Goal: Task Accomplishment & Management: Use online tool/utility

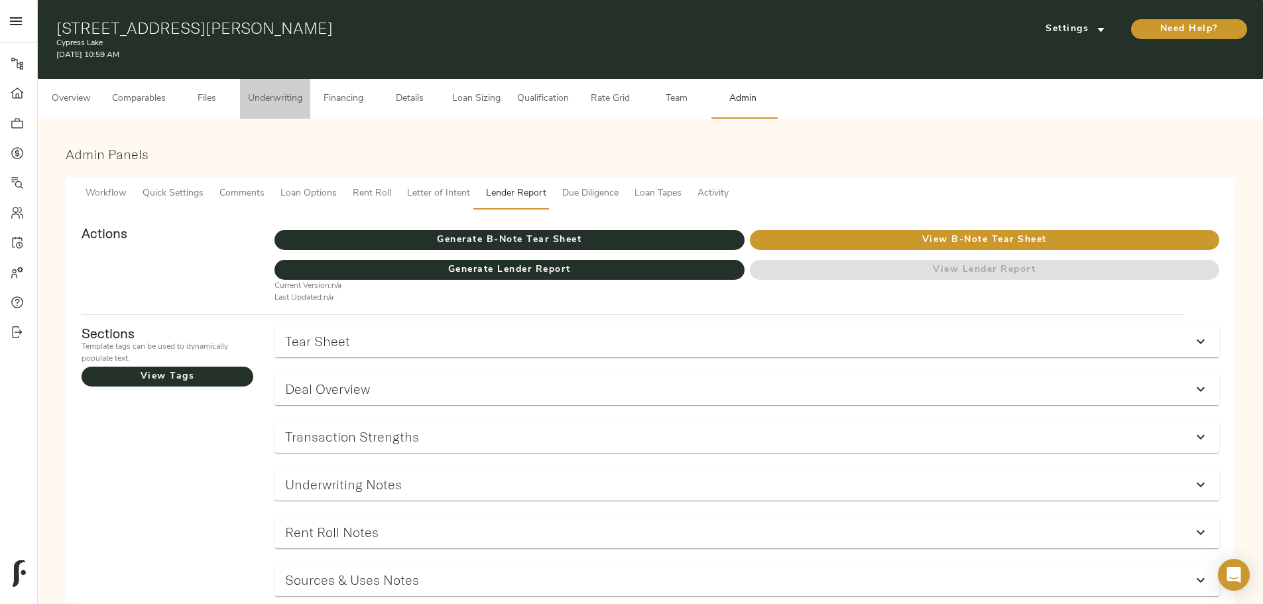
click at [302, 91] on span "Underwriting" at bounding box center [275, 99] width 54 height 17
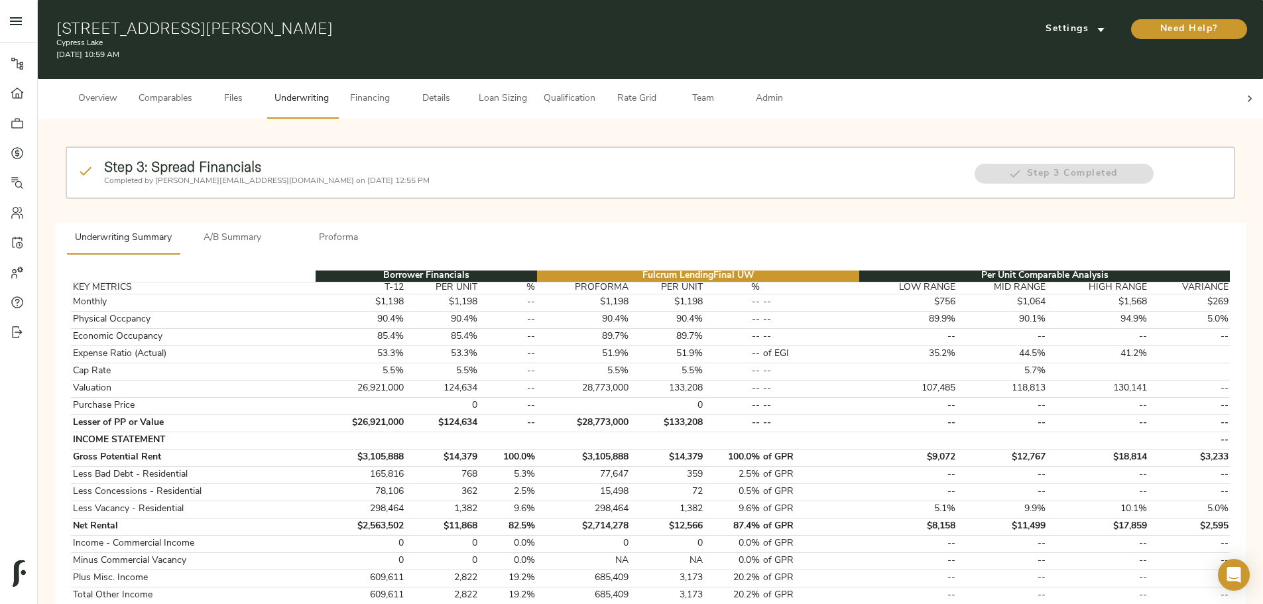
click at [286, 227] on button "A/B Summary" at bounding box center [233, 239] width 106 height 32
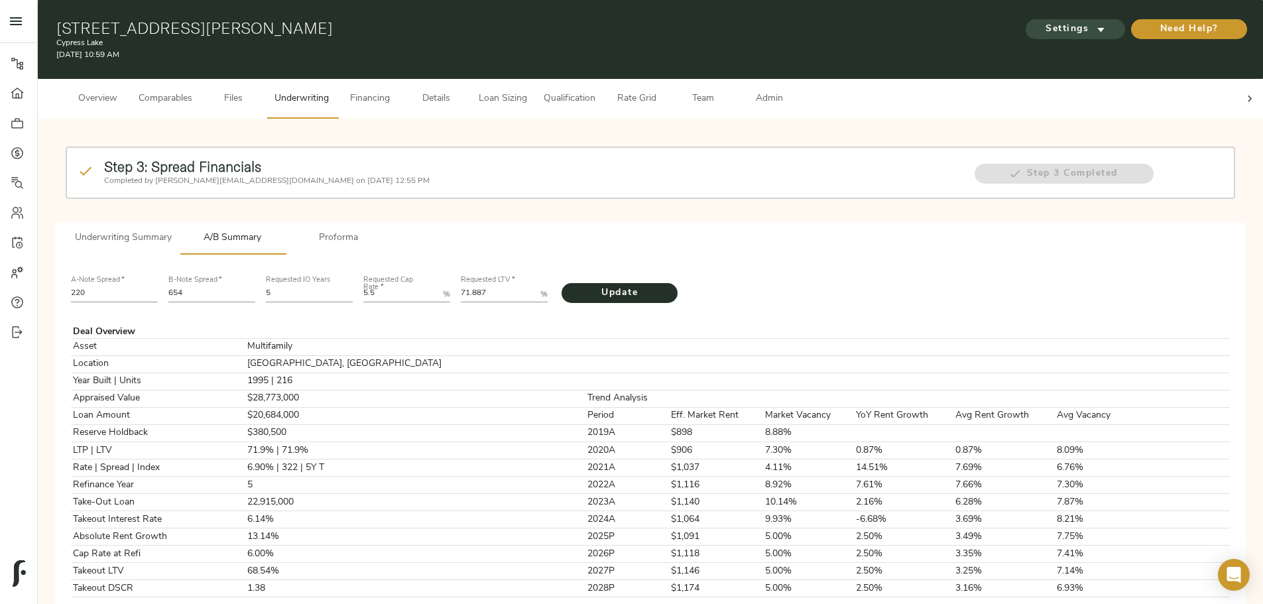
click at [1039, 26] on span "Settings" at bounding box center [1075, 29] width 73 height 17
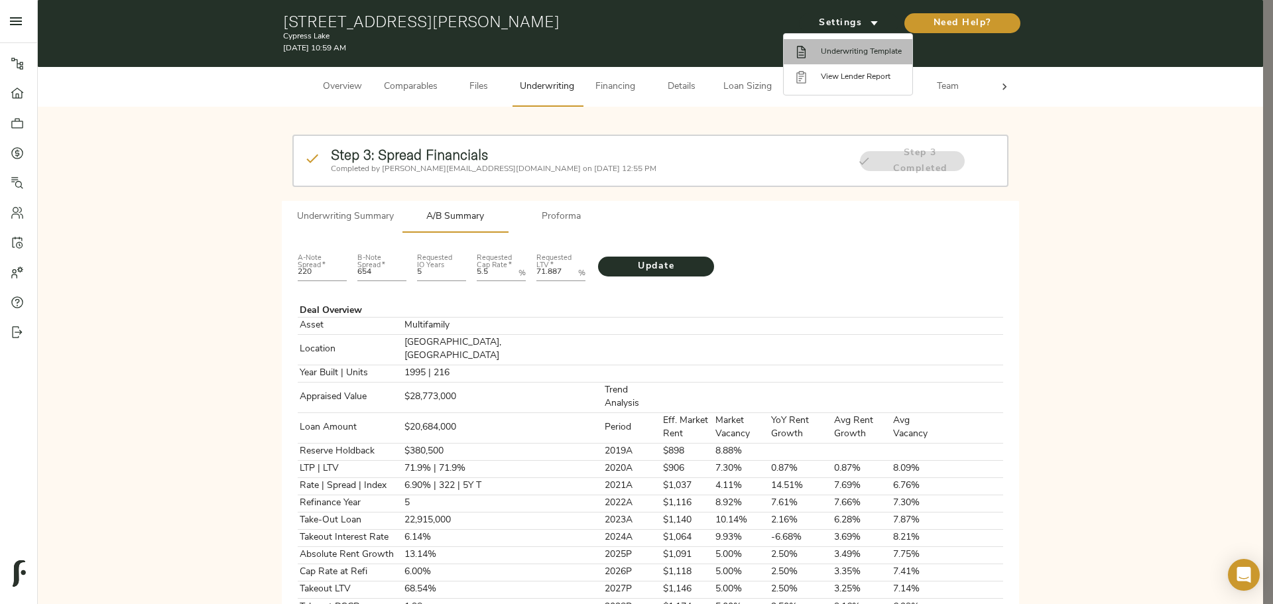
click at [830, 51] on span "Underwriting Template" at bounding box center [861, 52] width 81 height 12
click at [870, 46] on span "Underwriting Template" at bounding box center [861, 52] width 81 height 12
click at [269, 437] on div at bounding box center [636, 302] width 1273 height 604
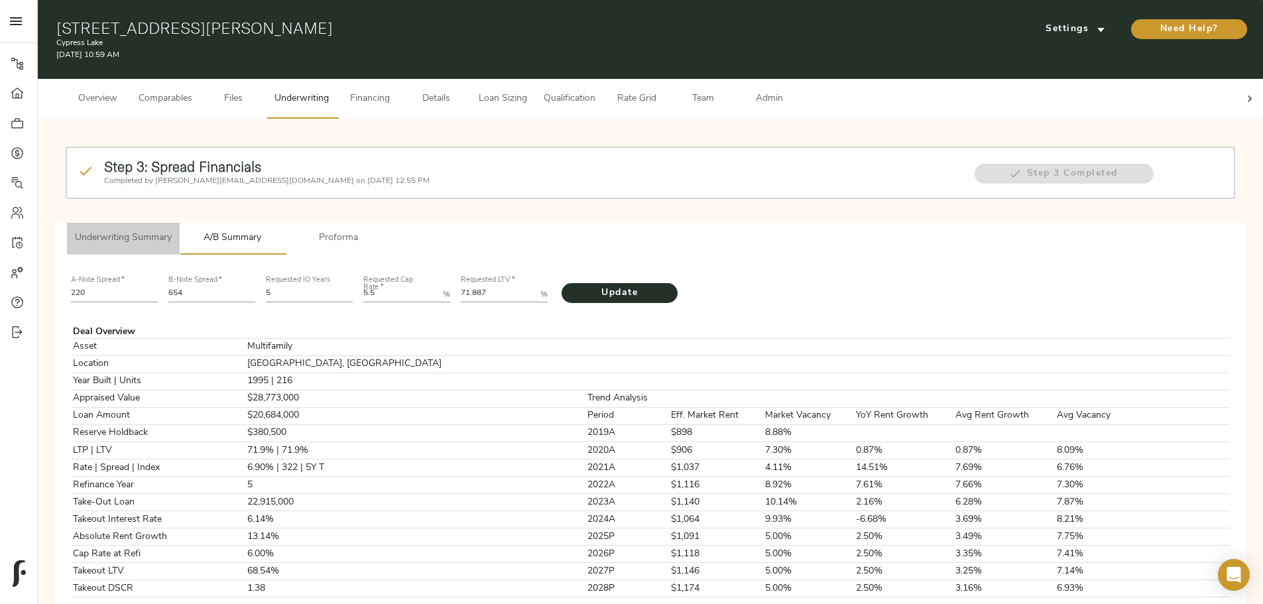
click at [180, 225] on button "Underwriting Summary" at bounding box center [123, 239] width 113 height 32
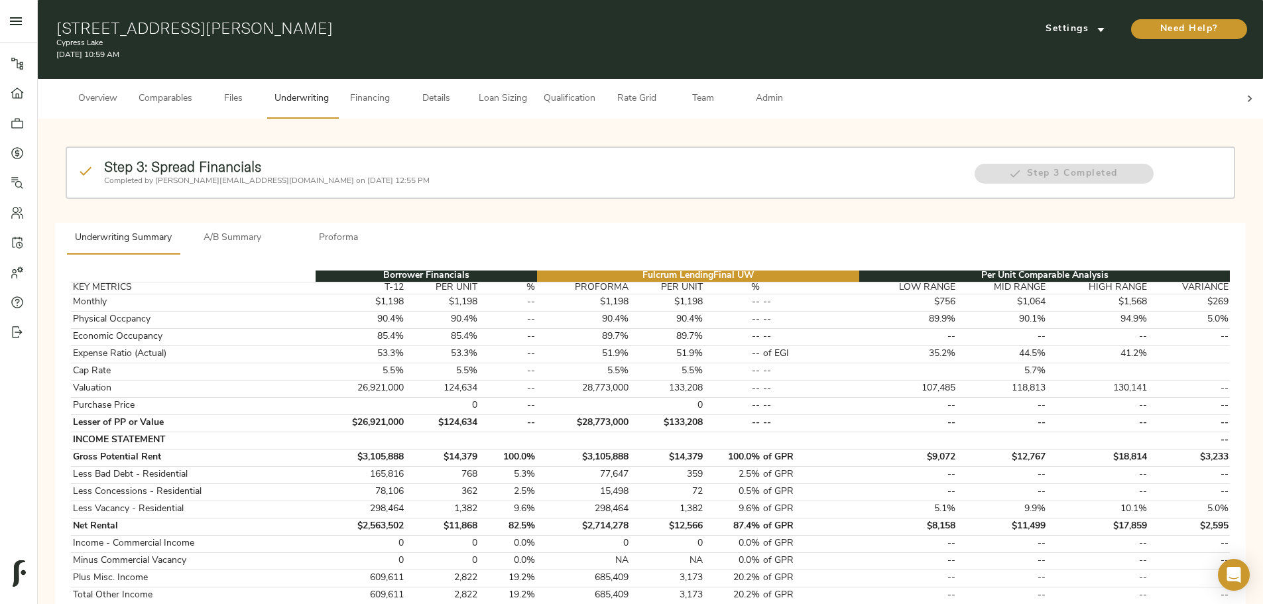
click at [461, 91] on span "Details" at bounding box center [436, 99] width 50 height 17
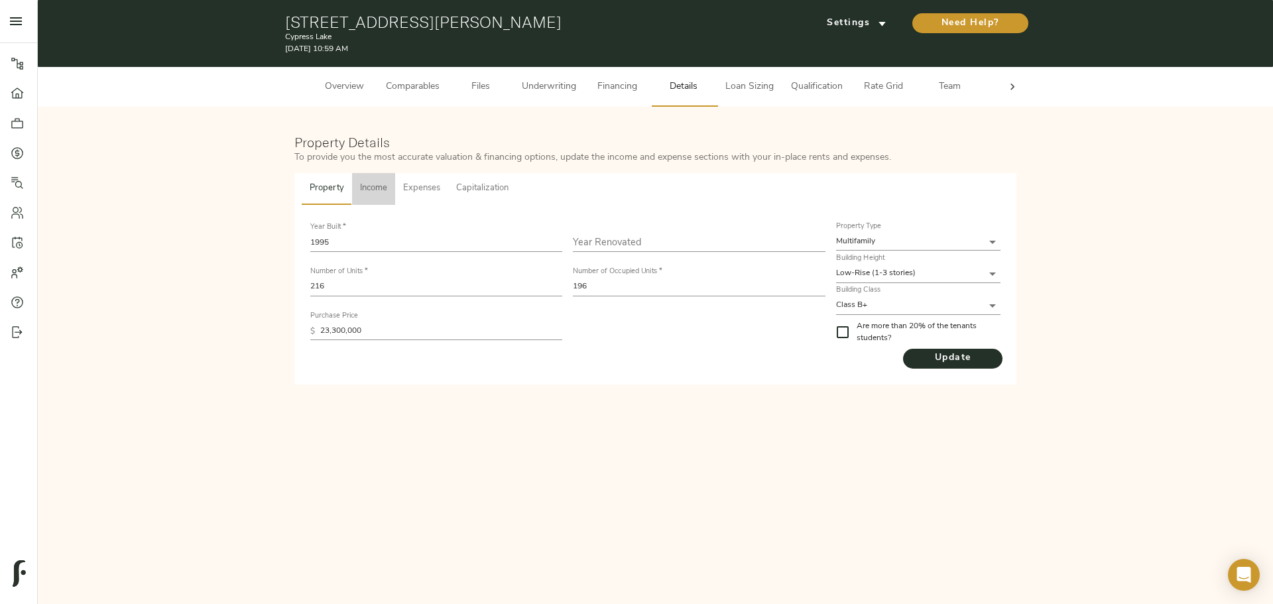
click at [377, 183] on span "Income" at bounding box center [373, 188] width 27 height 15
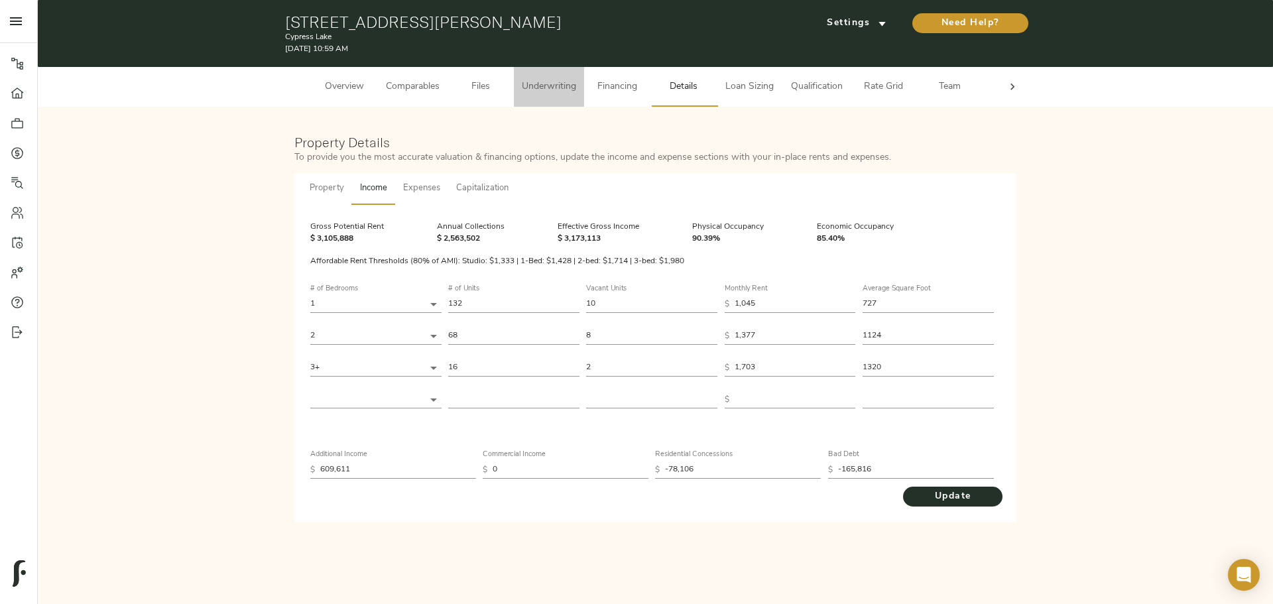
click at [540, 88] on span "Underwriting" at bounding box center [549, 87] width 54 height 17
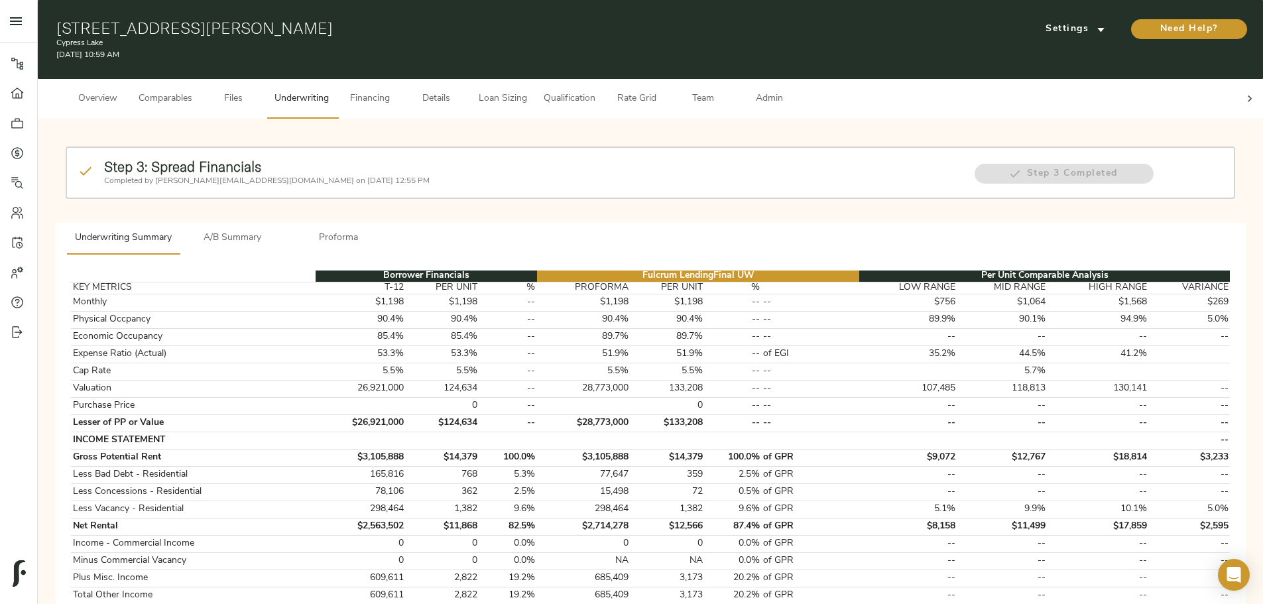
click at [192, 92] on span "Comparables" at bounding box center [166, 99] width 54 height 17
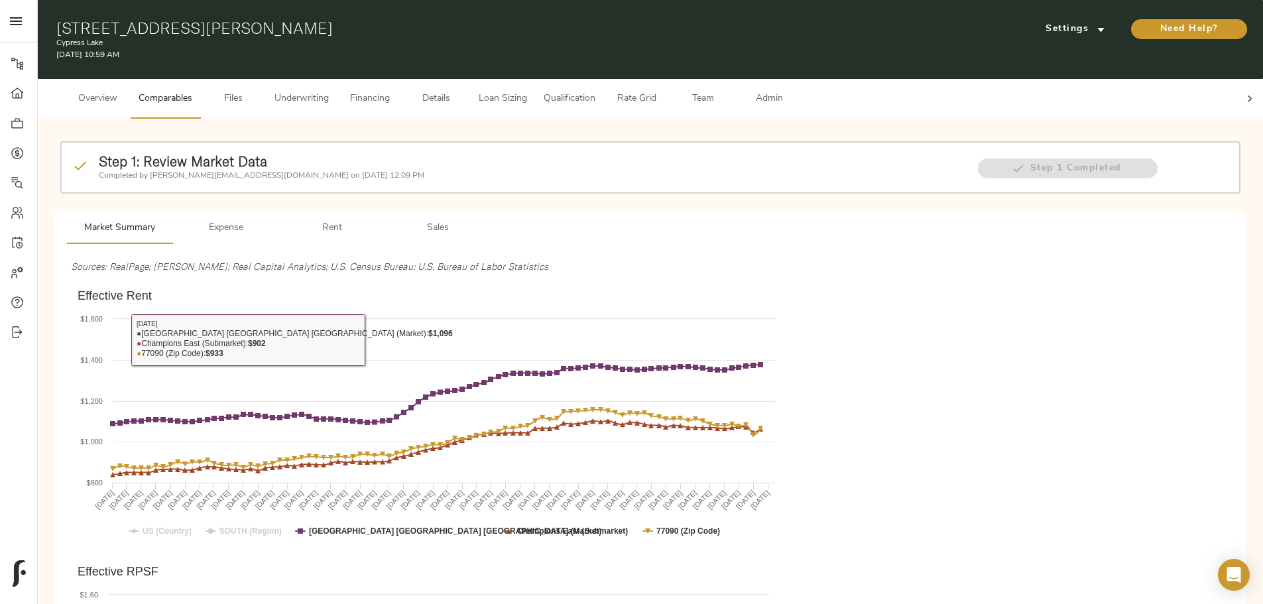
click at [329, 91] on span "Underwriting" at bounding box center [302, 99] width 54 height 17
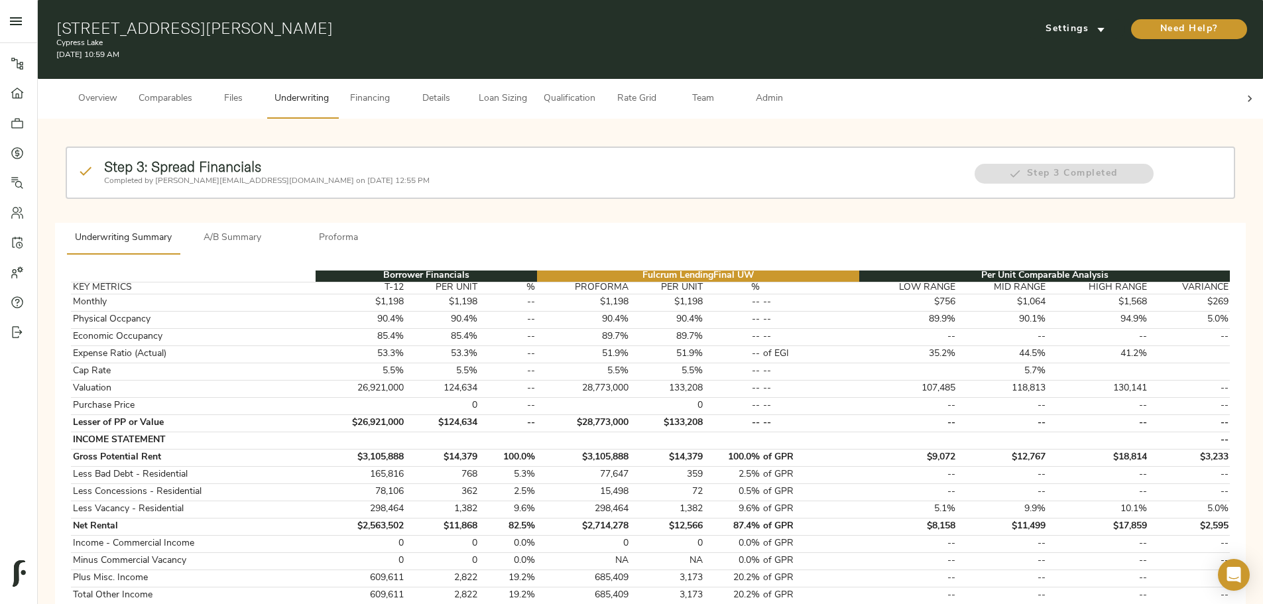
click at [1248, 95] on icon at bounding box center [1250, 98] width 4 height 7
click at [794, 91] on span "Admin" at bounding box center [769, 99] width 50 height 17
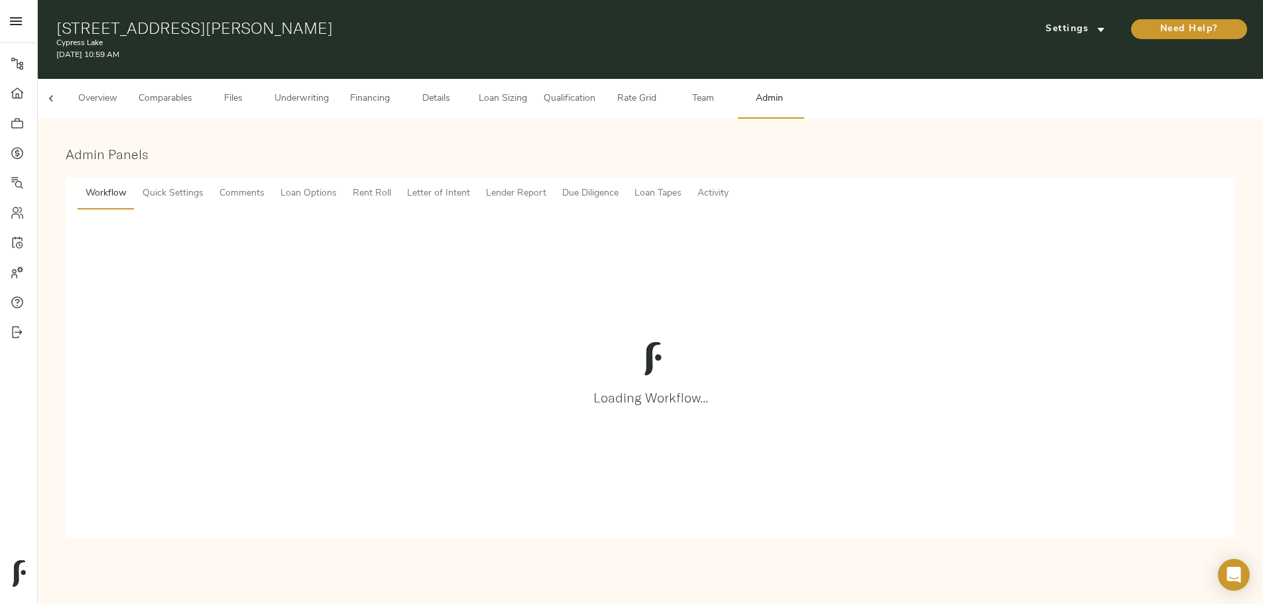
scroll to position [0, 52]
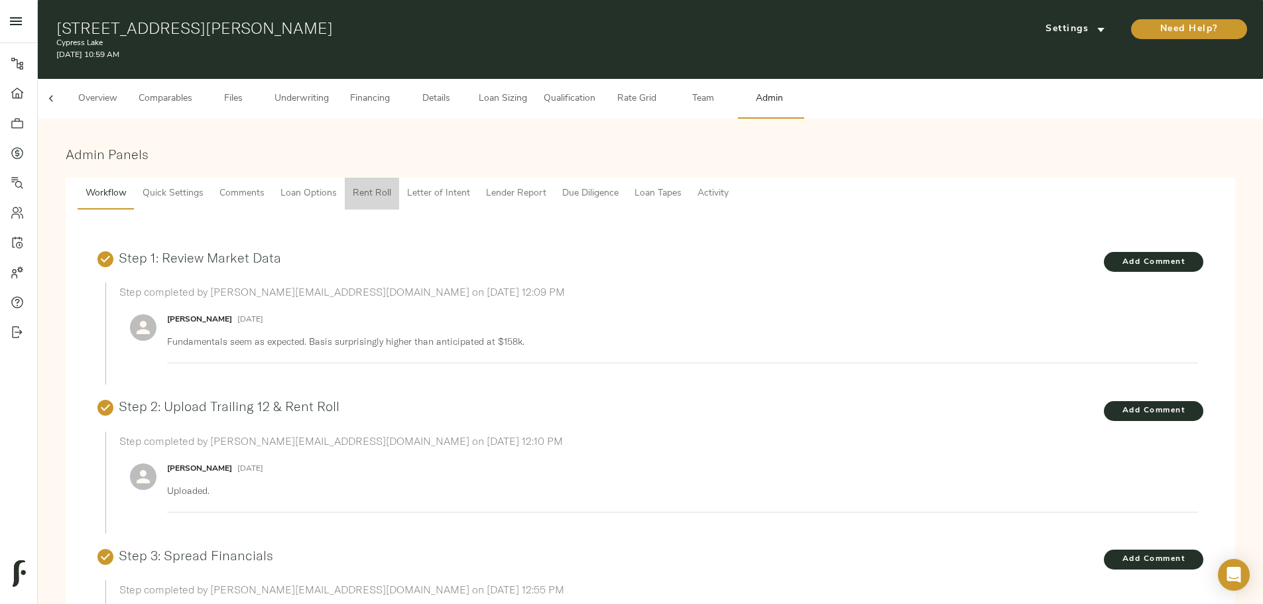
click at [391, 186] on span "Rent Roll" at bounding box center [372, 194] width 38 height 17
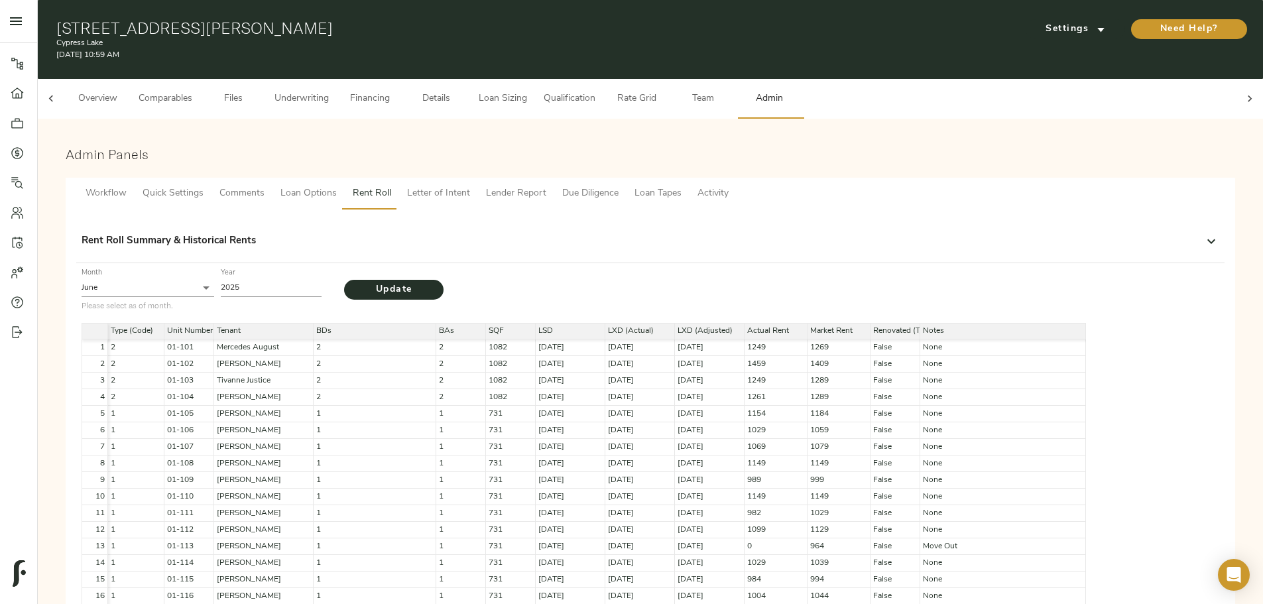
click at [633, 234] on div "Rent Roll Summary & Historical Rents" at bounding box center [639, 241] width 1114 height 15
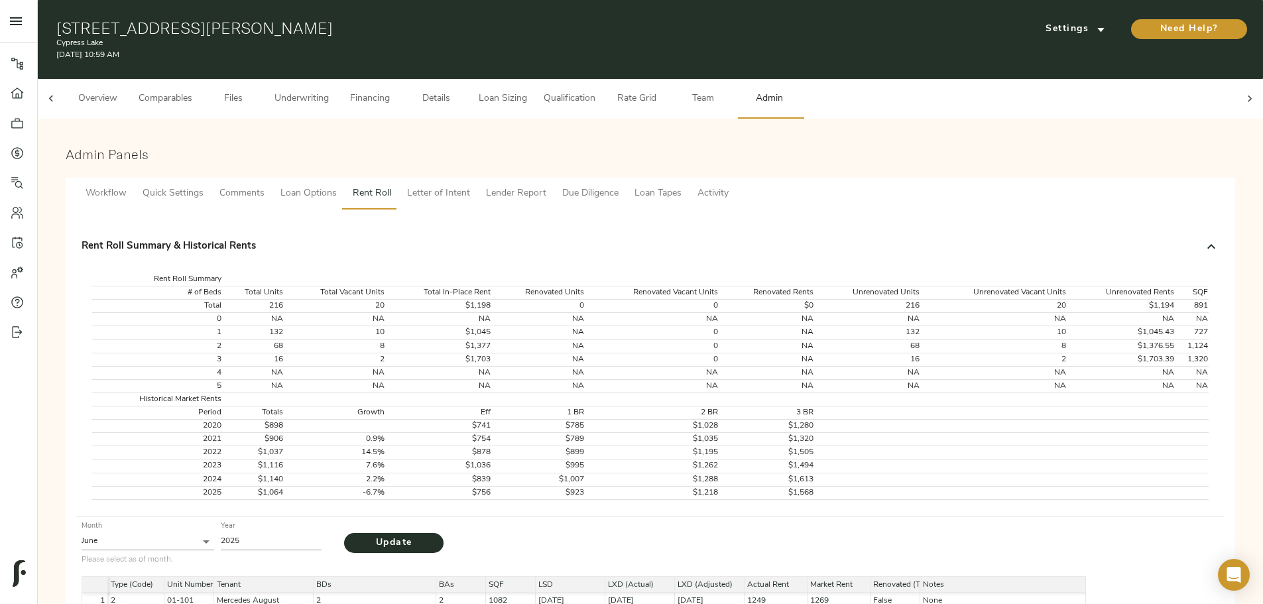
click at [1203, 239] on icon at bounding box center [1211, 247] width 16 height 16
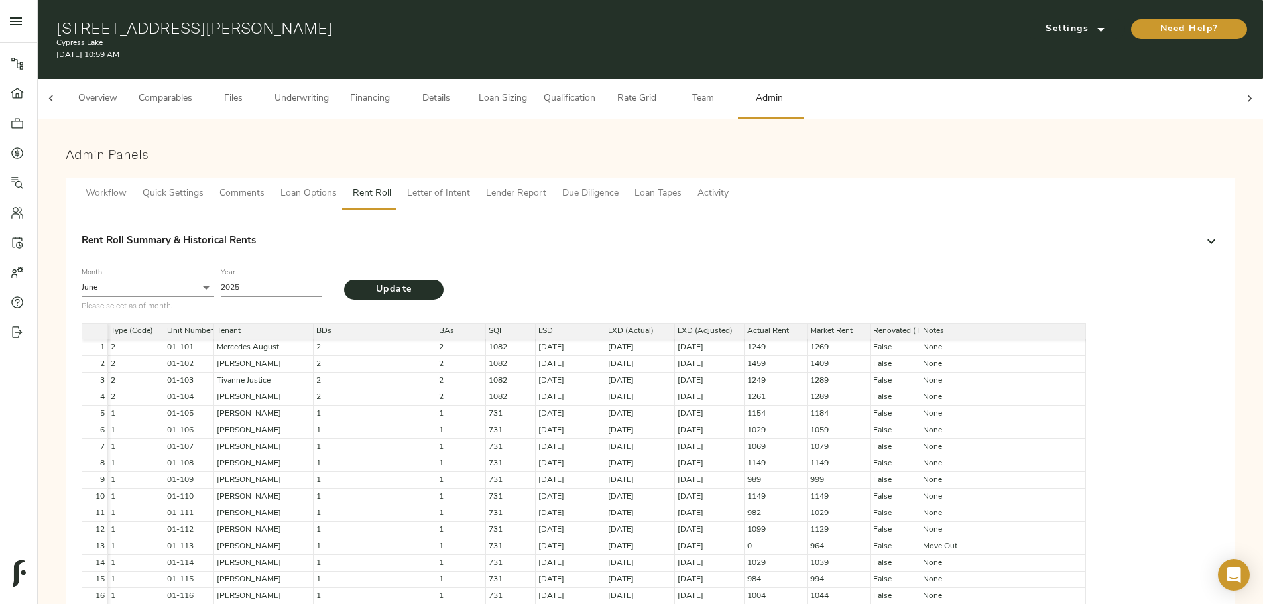
click at [329, 91] on span "Underwriting" at bounding box center [302, 99] width 54 height 17
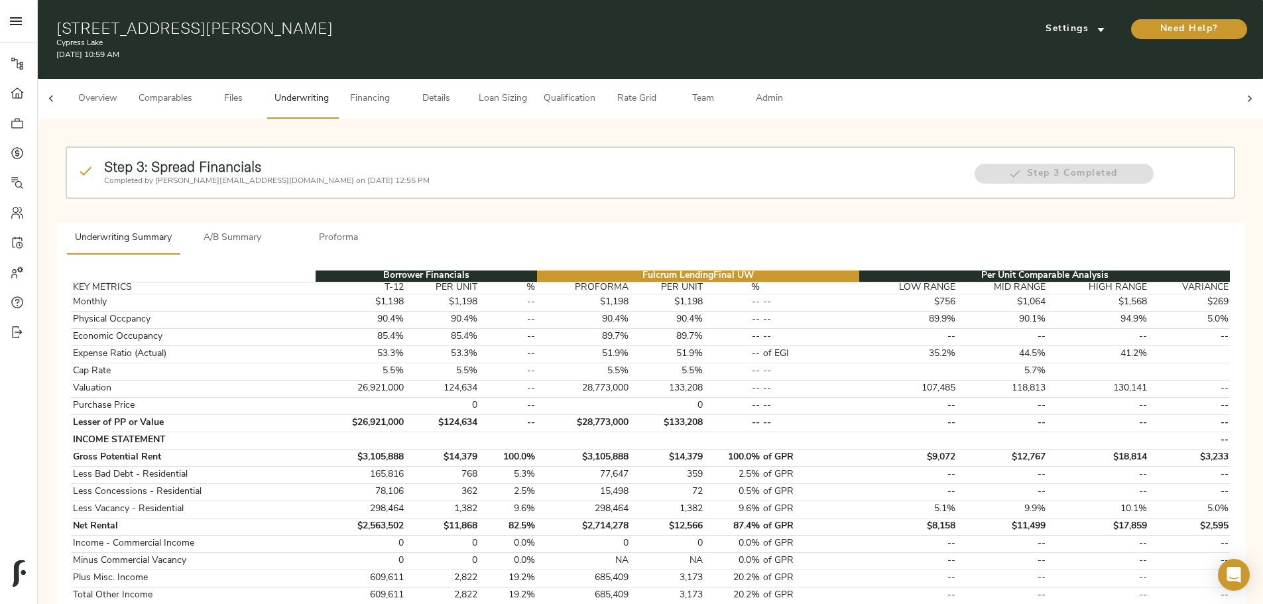
click at [384, 230] on span "Proforma" at bounding box center [339, 238] width 90 height 17
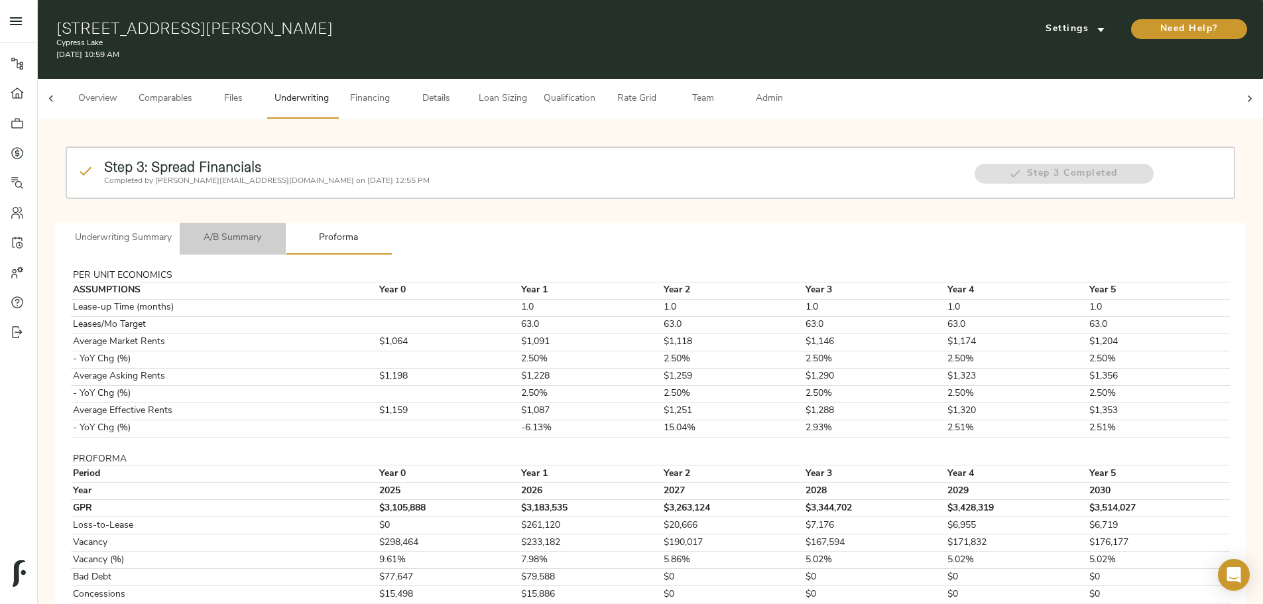
click at [286, 228] on button "A/B Summary" at bounding box center [233, 239] width 106 height 32
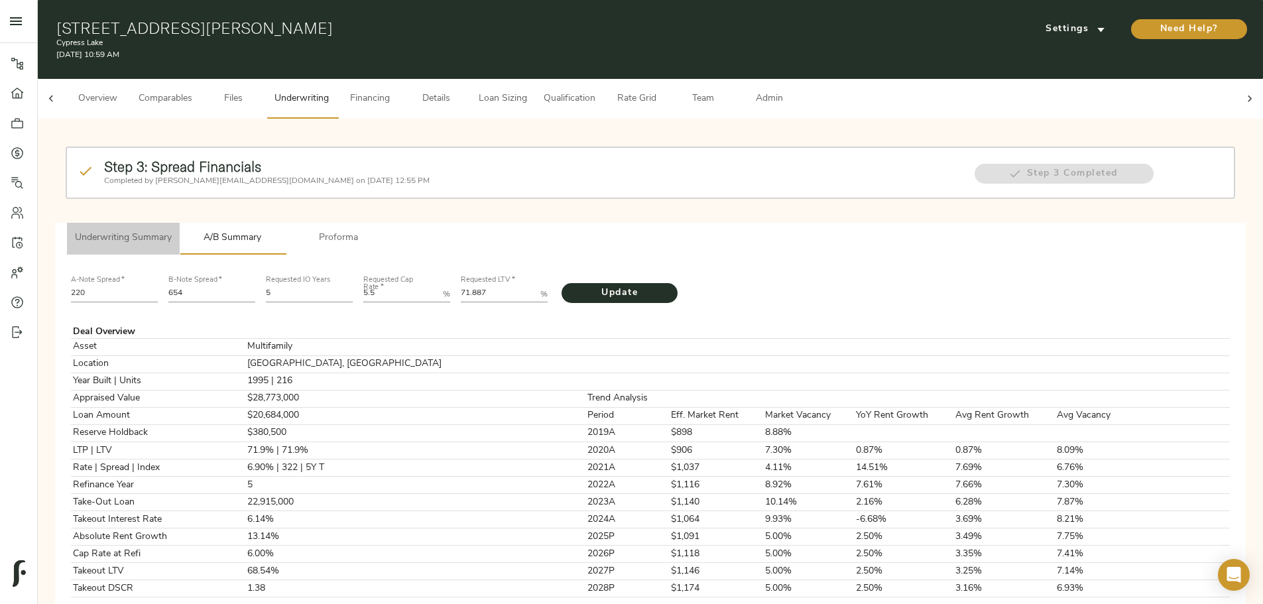
click at [172, 230] on span "Underwriting Summary" at bounding box center [123, 238] width 97 height 17
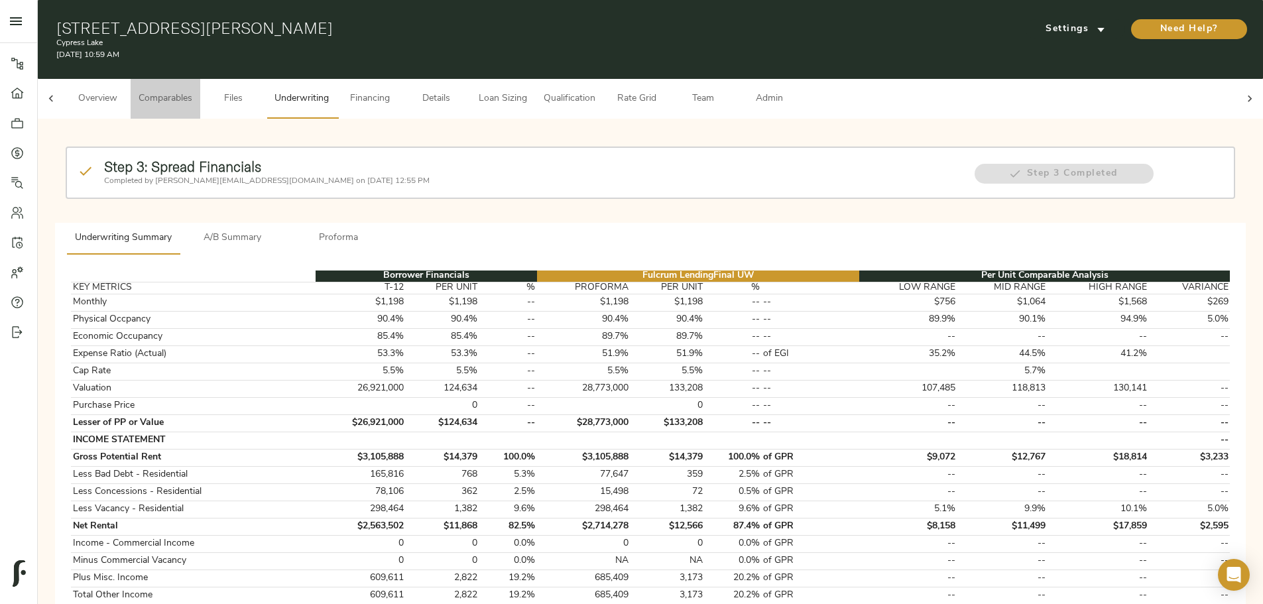
click at [192, 91] on span "Comparables" at bounding box center [166, 99] width 54 height 17
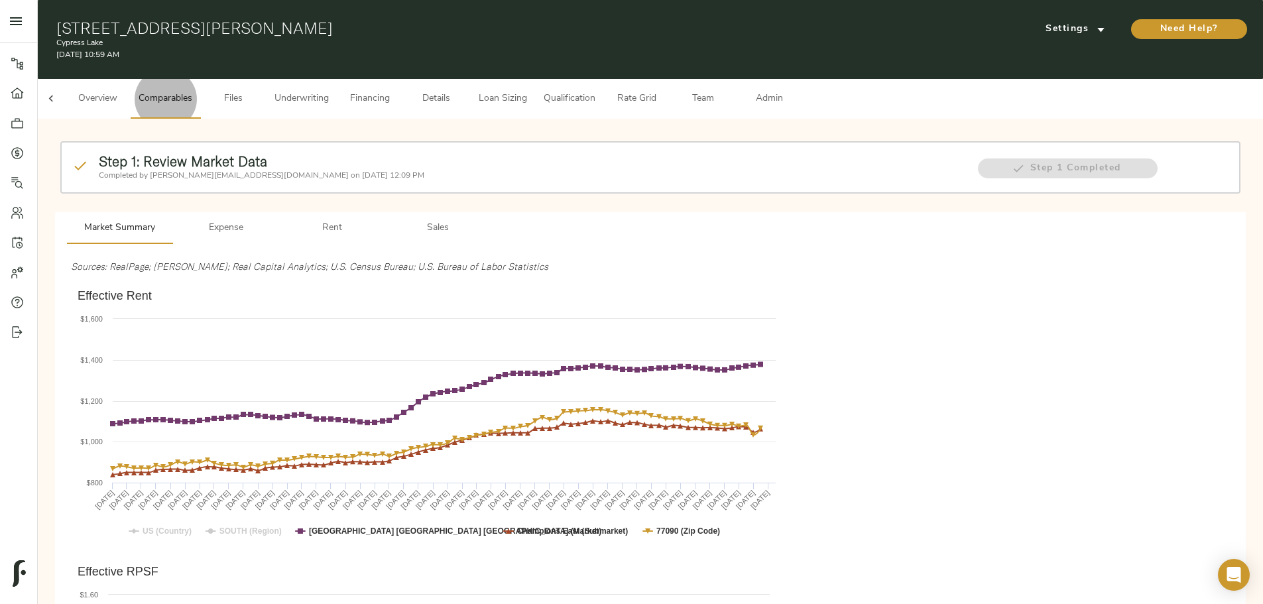
click at [337, 79] on button "Underwriting" at bounding box center [302, 99] width 70 height 40
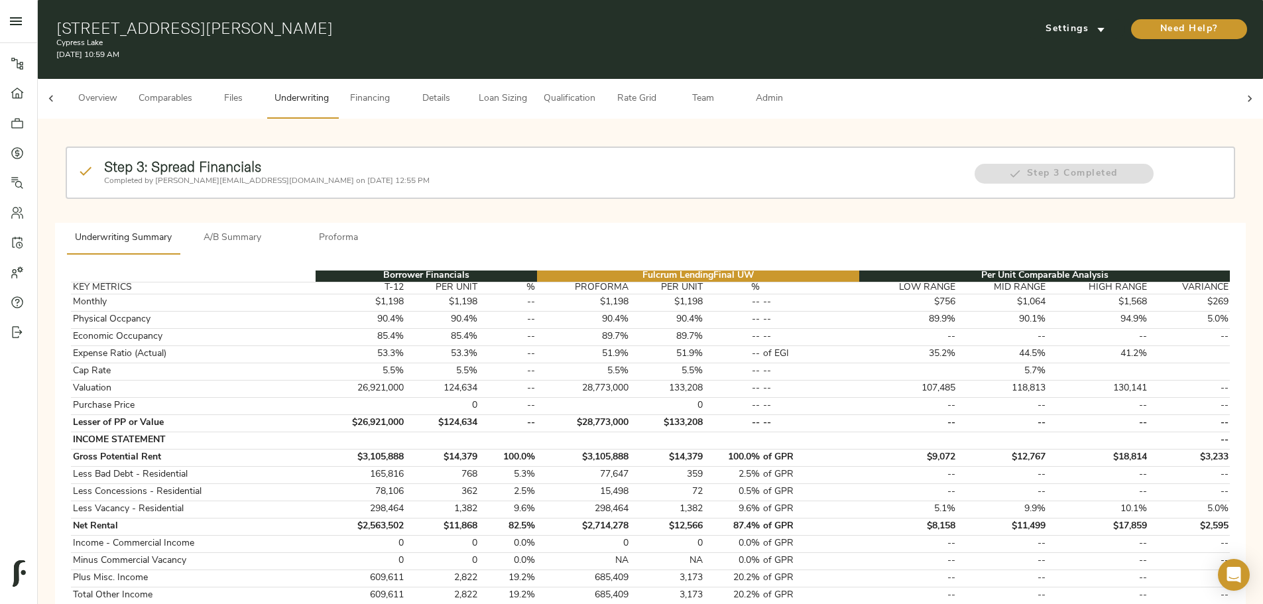
click at [192, 91] on span "Comparables" at bounding box center [166, 99] width 54 height 17
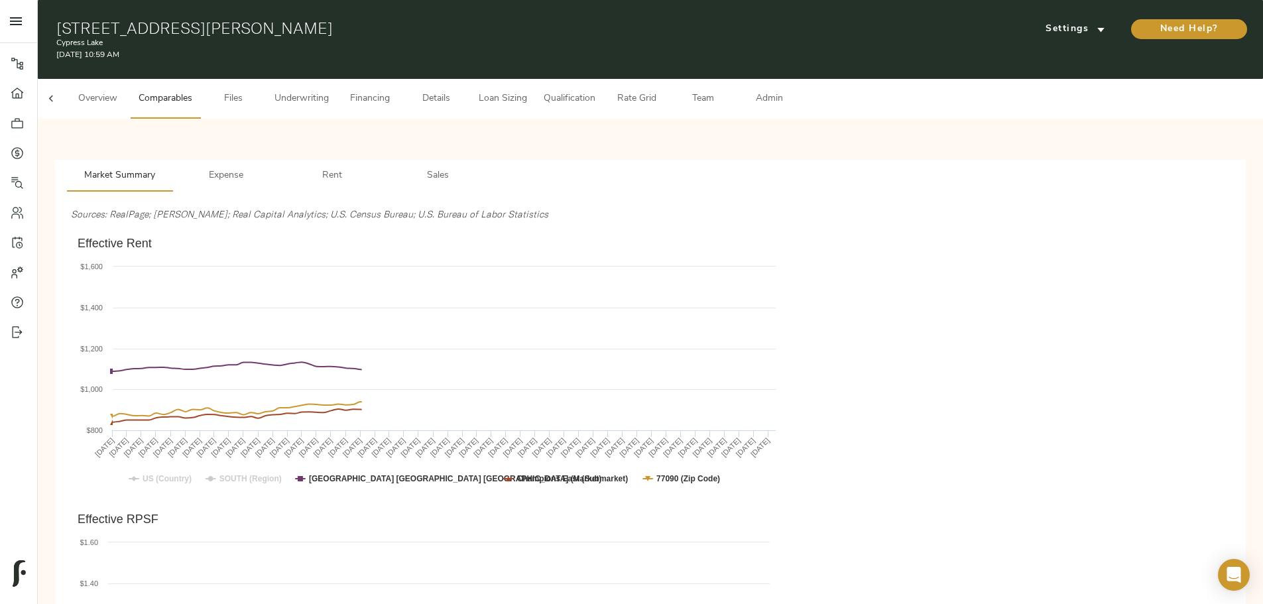
click at [58, 92] on icon at bounding box center [50, 98] width 13 height 13
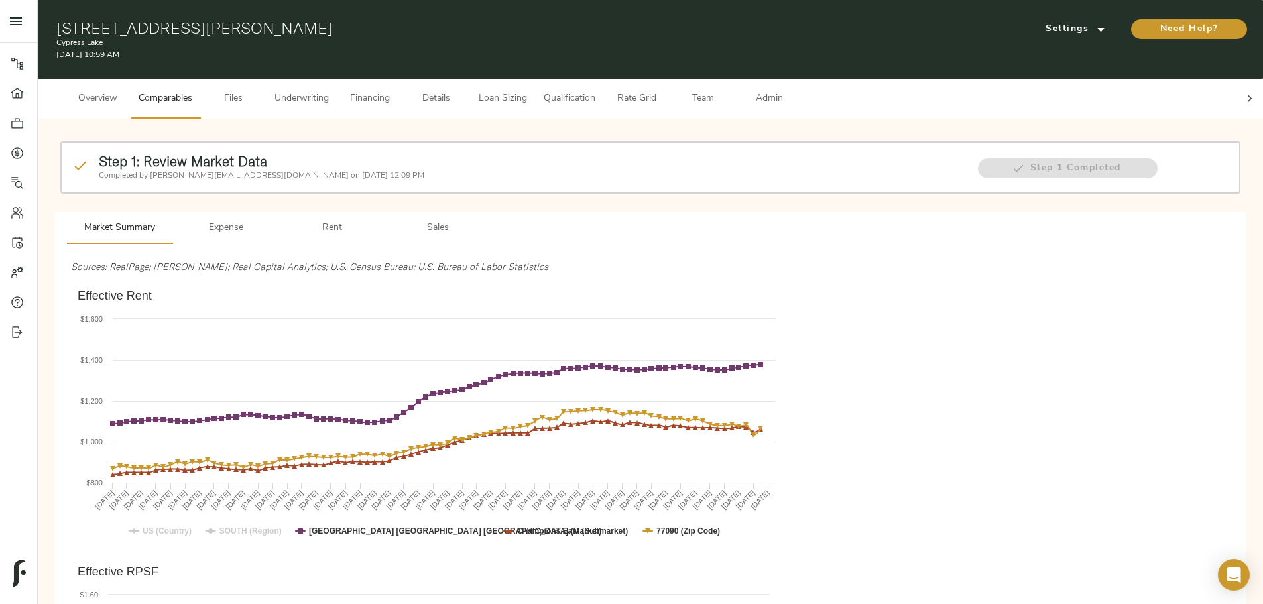
click at [131, 105] on button "Overview" at bounding box center [97, 99] width 66 height 40
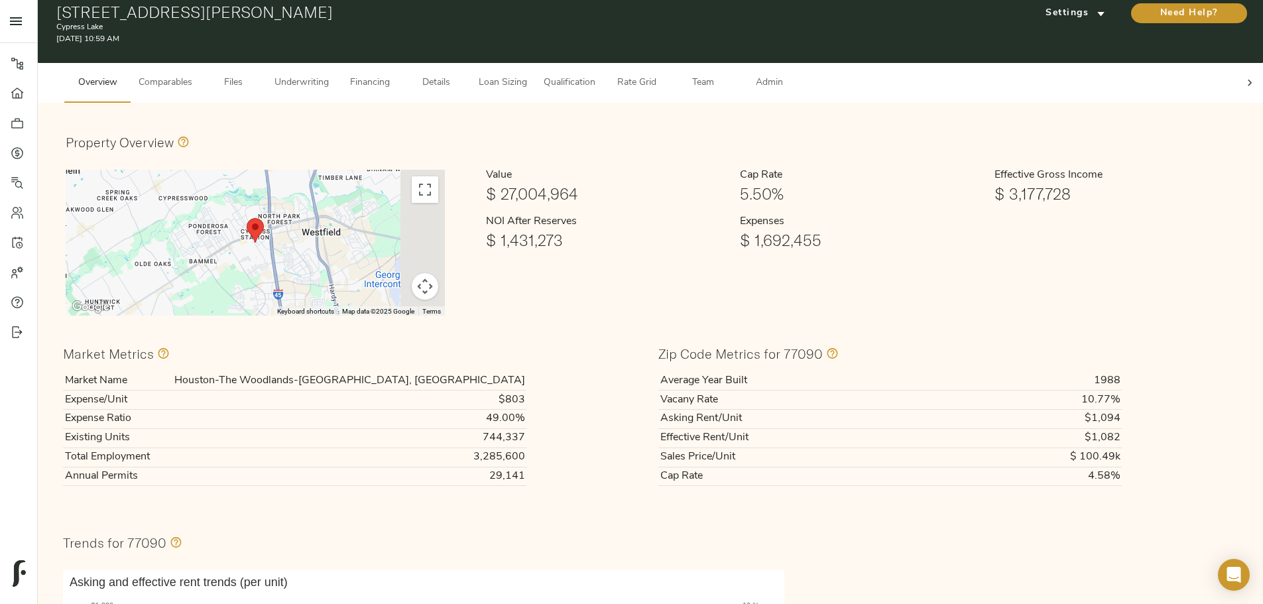
scroll to position [66, 0]
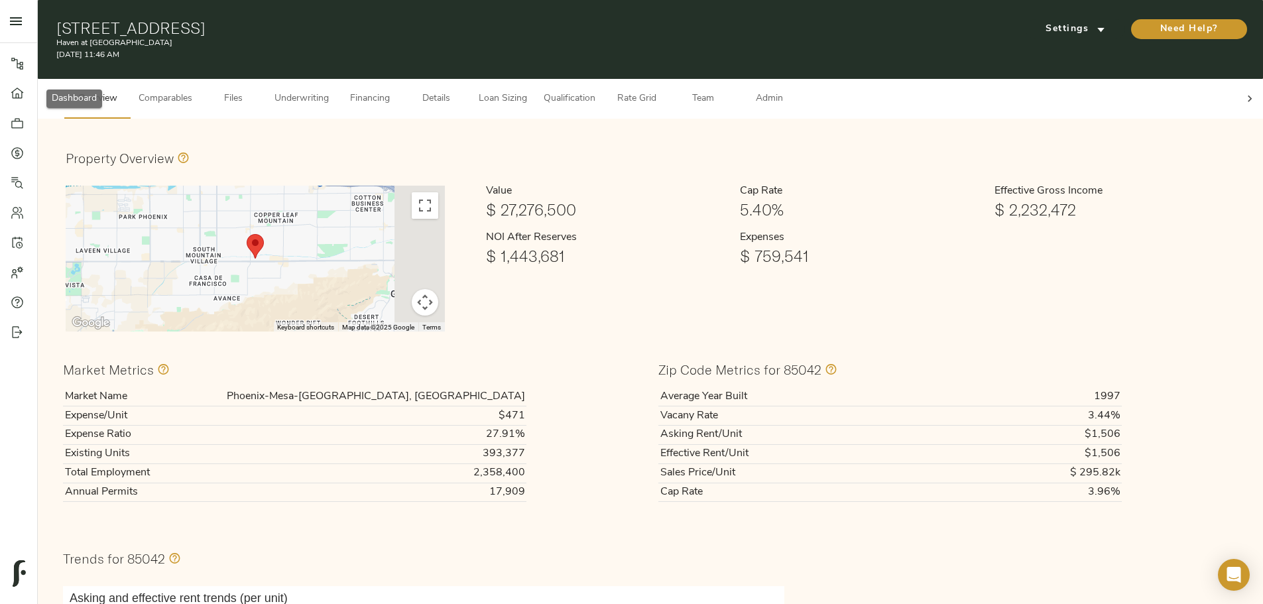
click at [17, 95] on icon at bounding box center [17, 93] width 13 height 13
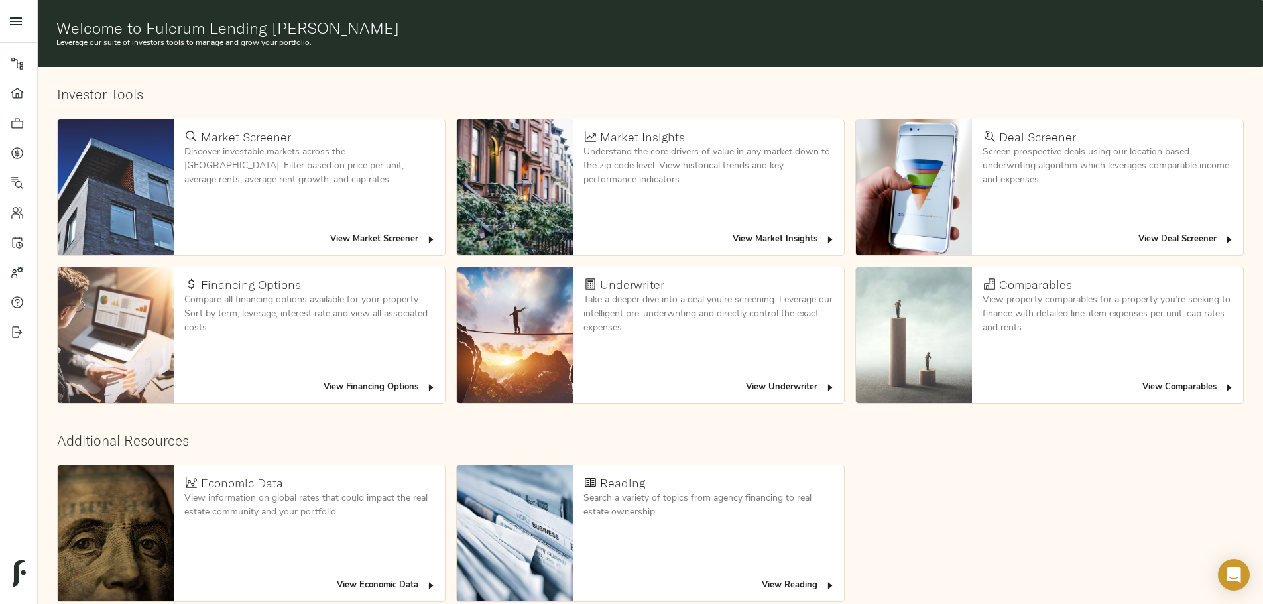
click at [1138, 232] on span "View Deal Screener" at bounding box center [1186, 239] width 96 height 15
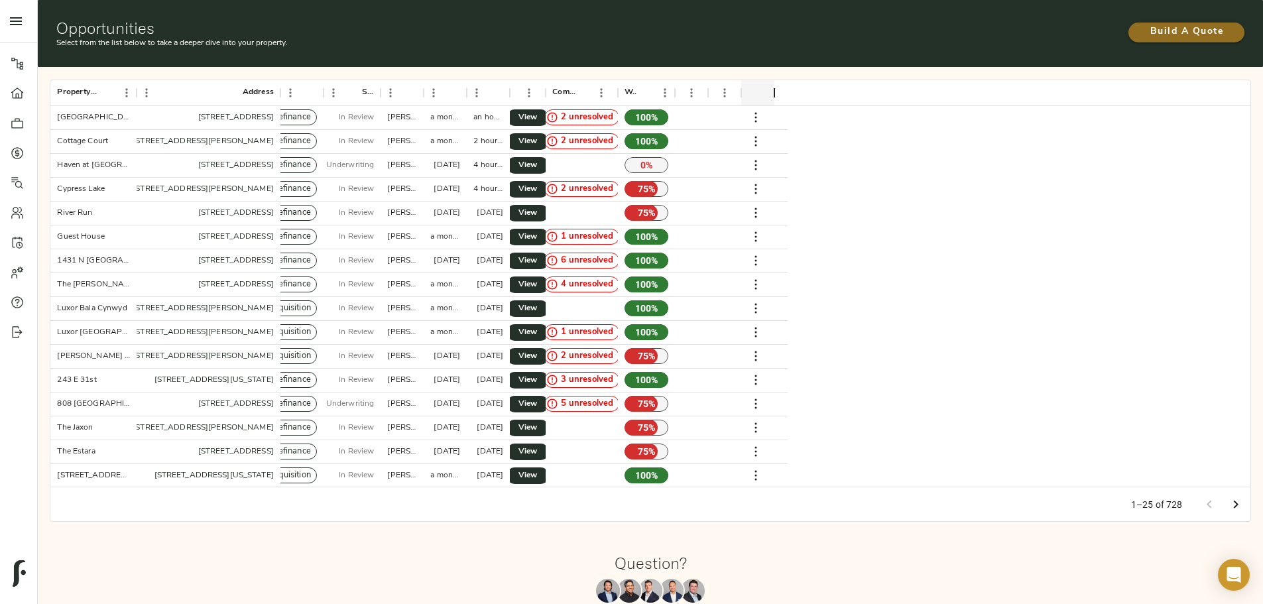
click at [1142, 29] on span "Build A Quote" at bounding box center [1187, 32] width 90 height 17
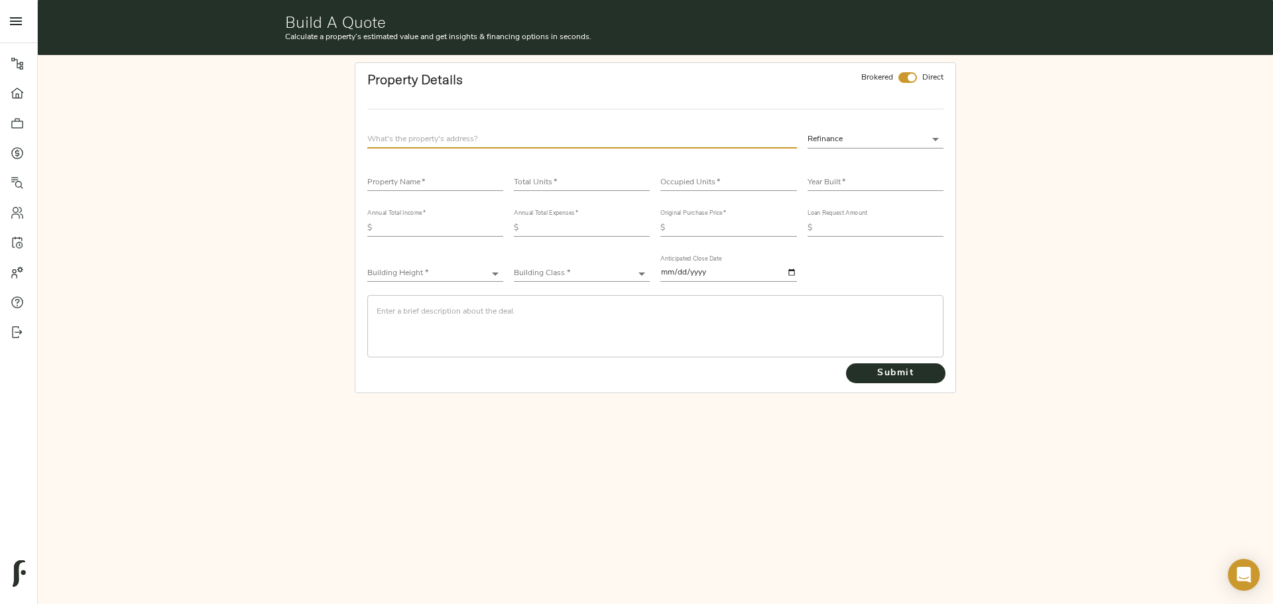
click at [585, 140] on input "text" at bounding box center [582, 140] width 430 height 18
